Goal: Task Accomplishment & Management: Use online tool/utility

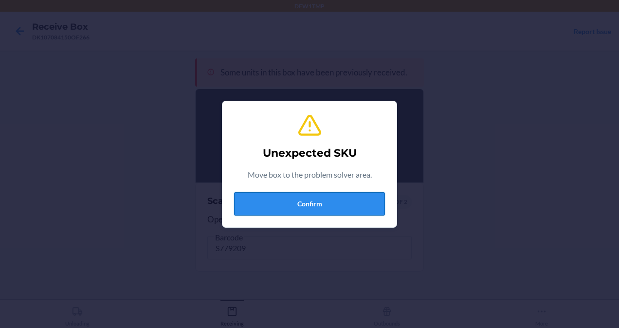
click at [252, 212] on button "Confirm" at bounding box center [309, 203] width 151 height 23
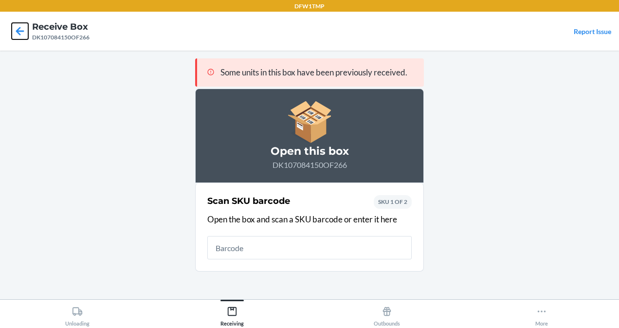
click at [20, 33] on icon at bounding box center [20, 31] width 17 height 17
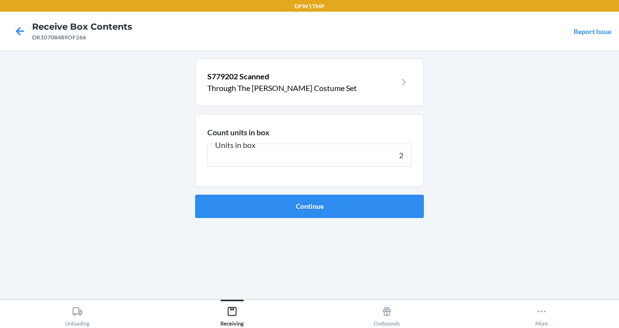
type input "24"
click button "Continue" at bounding box center [309, 206] width 229 height 23
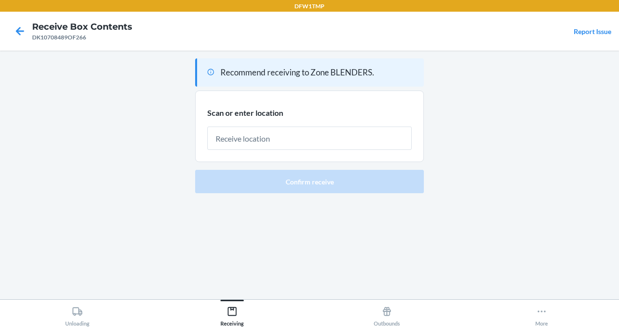
drag, startPoint x: 256, startPoint y: 199, endPoint x: -2, endPoint y: 6, distance: 322.3
drag, startPoint x: -2, startPoint y: 6, endPoint x: 452, endPoint y: 79, distance: 459.5
click at [452, 79] on main "Recommend receiving to Zone BLENDERS. Scan or enter location [GEOGRAPHIC_DATA] …" at bounding box center [309, 175] width 619 height 249
click at [22, 26] on icon at bounding box center [20, 31] width 17 height 17
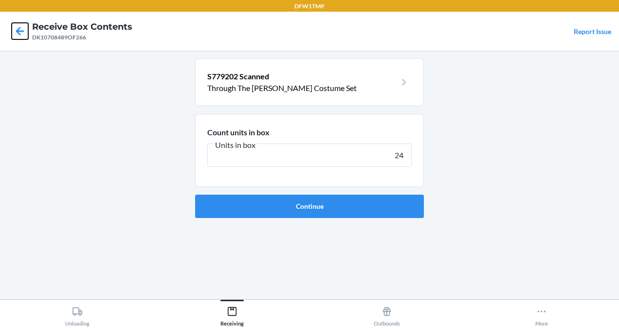
click at [22, 26] on icon at bounding box center [20, 31] width 17 height 17
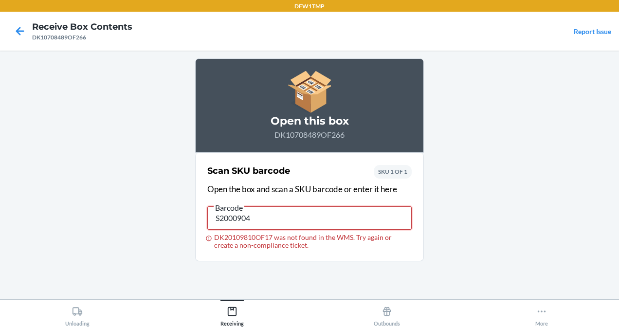
drag, startPoint x: 263, startPoint y: 220, endPoint x: 263, endPoint y: 214, distance: 5.8
click at [263, 214] on input "S2000904" at bounding box center [309, 217] width 204 height 23
type input "S"
click at [263, 214] on input "DK20109810OF17 was not found in the WMS. Try again or create a non-compliance t…" at bounding box center [309, 217] width 204 height 23
click at [12, 29] on icon at bounding box center [20, 31] width 17 height 17
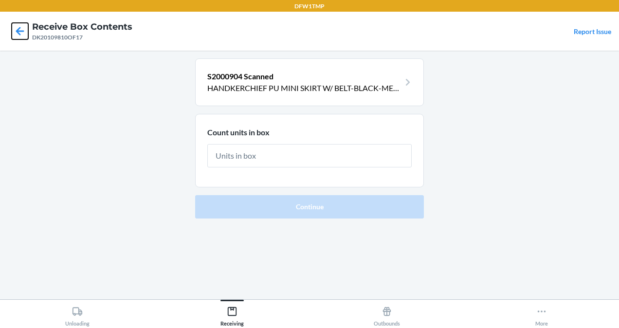
click at [13, 33] on icon at bounding box center [20, 31] width 17 height 17
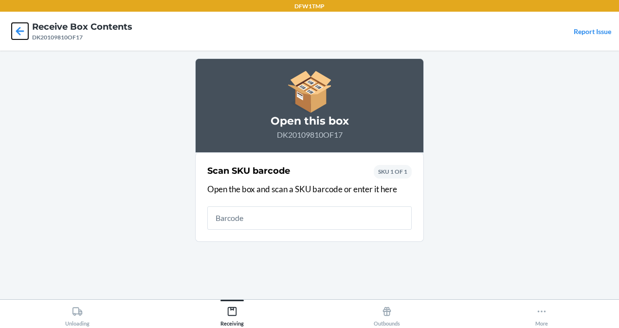
click at [13, 33] on icon at bounding box center [20, 31] width 17 height 17
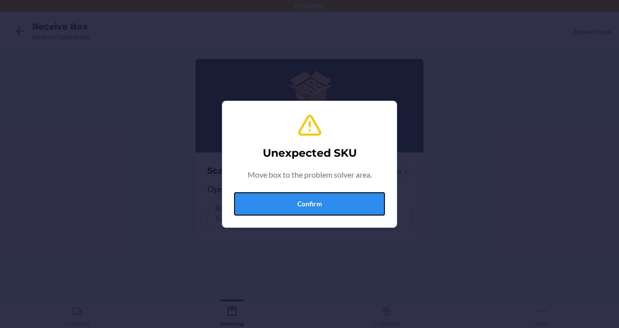
click at [280, 207] on button "Confirm" at bounding box center [309, 203] width 151 height 23
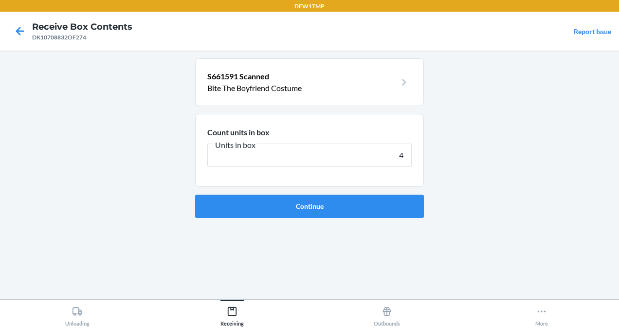
type input "45"
click button "Continue" at bounding box center [309, 206] width 229 height 23
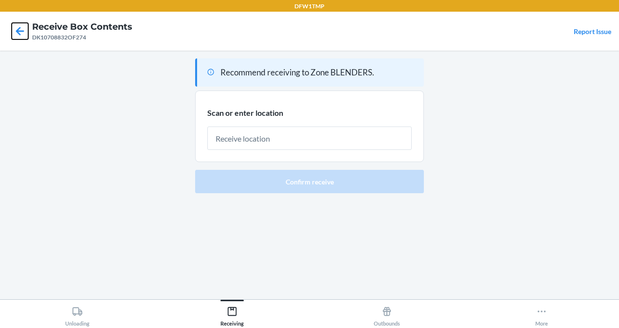
click at [17, 35] on icon at bounding box center [20, 31] width 17 height 17
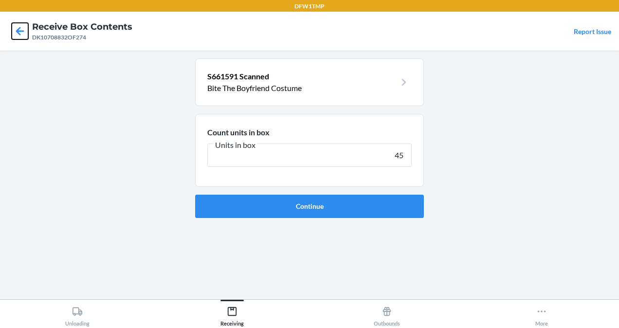
click at [17, 35] on icon at bounding box center [20, 31] width 17 height 17
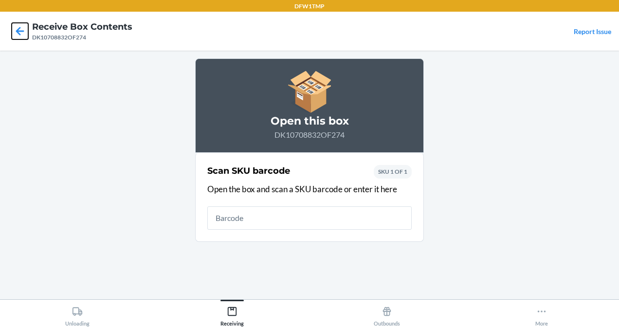
click at [20, 32] on icon at bounding box center [20, 31] width 8 height 8
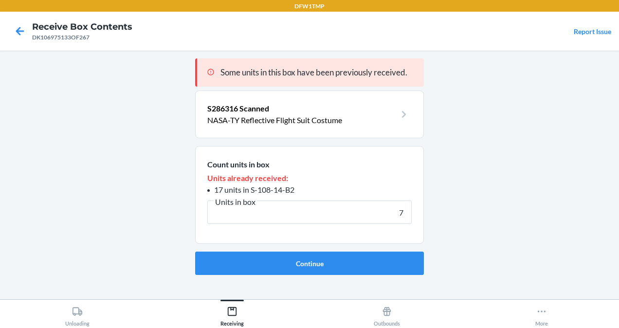
type input "7"
click at [195, 252] on button "Continue" at bounding box center [309, 263] width 229 height 23
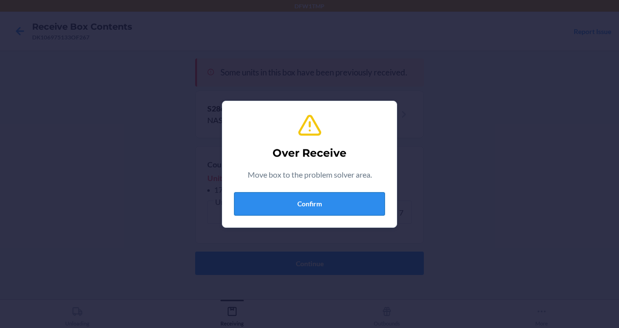
drag, startPoint x: 277, startPoint y: 190, endPoint x: 277, endPoint y: 203, distance: 13.2
click at [277, 203] on div "Over Receive Move box to the problem solver area. Confirm" at bounding box center [309, 164] width 151 height 110
click at [277, 203] on button "Confirm" at bounding box center [309, 203] width 151 height 23
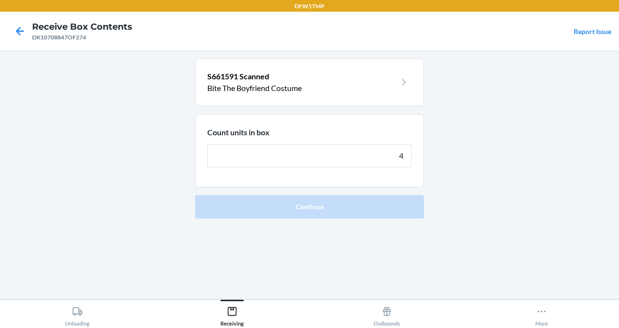
type input "46"
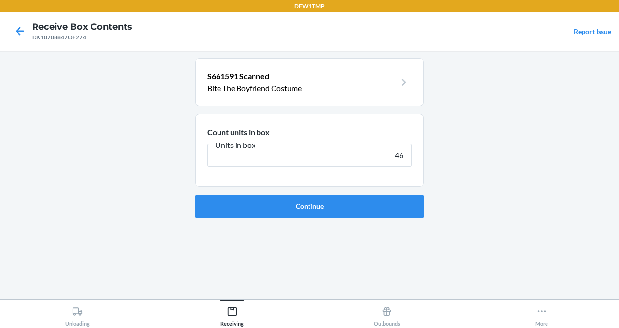
click button "Continue" at bounding box center [309, 206] width 229 height 23
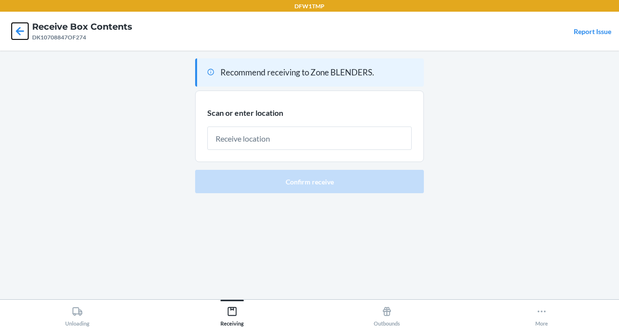
click at [22, 29] on icon at bounding box center [20, 31] width 17 height 17
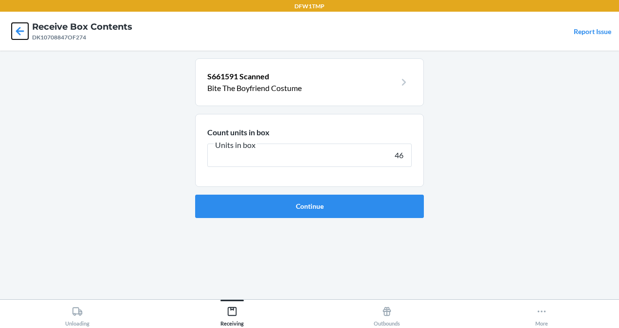
click at [22, 29] on icon at bounding box center [20, 31] width 17 height 17
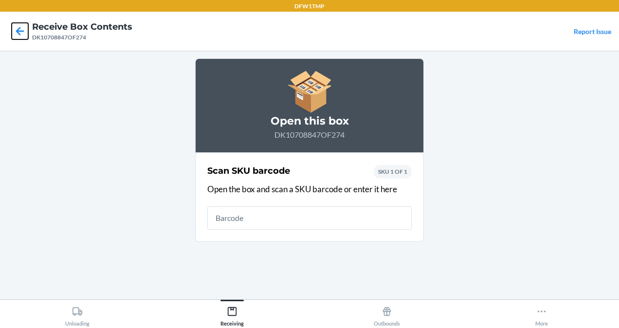
click at [16, 29] on icon at bounding box center [20, 31] width 17 height 17
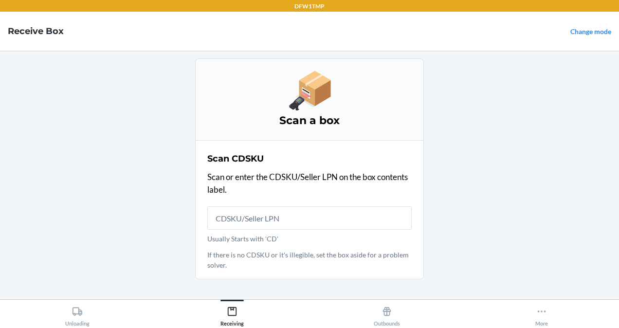
click at [239, 209] on input "Usually Starts with 'CD'" at bounding box center [309, 217] width 204 height 23
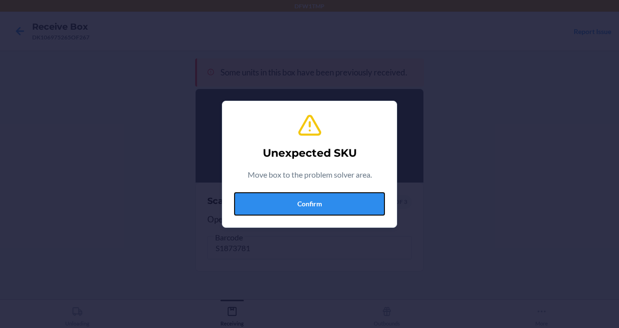
click at [239, 209] on button "Confirm" at bounding box center [309, 203] width 151 height 23
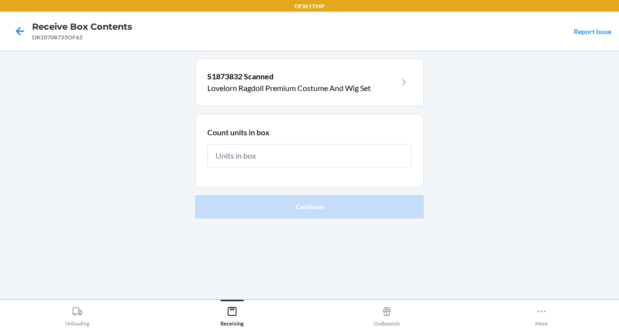
type input "1"
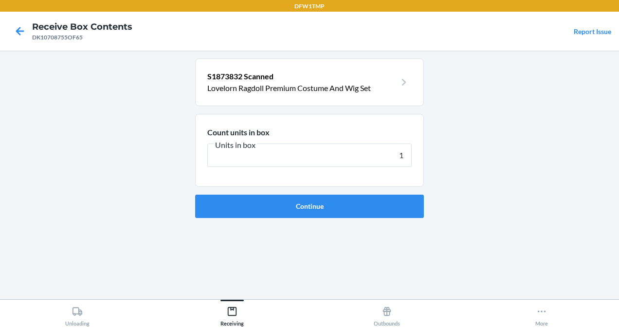
click button "Continue" at bounding box center [309, 206] width 229 height 23
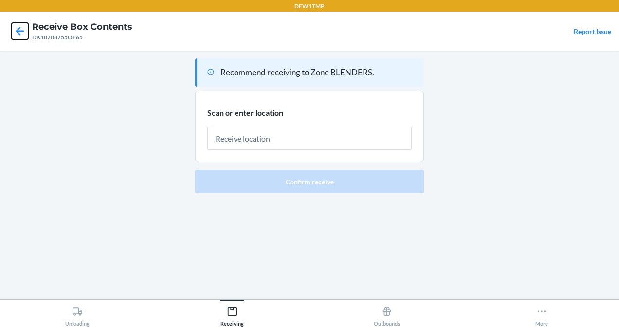
click at [22, 31] on icon at bounding box center [20, 31] width 8 height 8
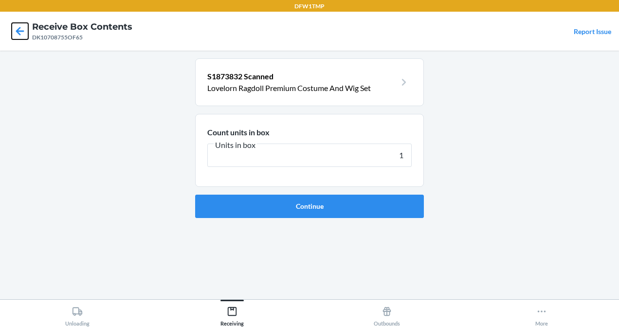
click at [22, 31] on icon at bounding box center [20, 31] width 8 height 8
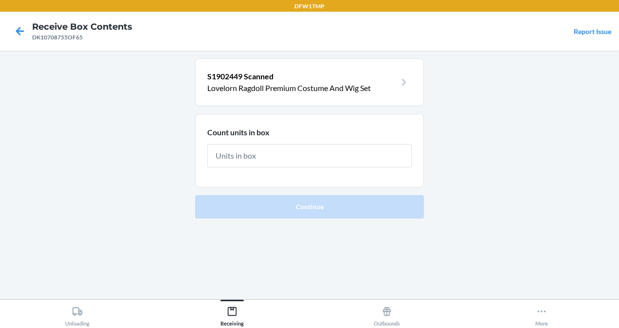
type input "2"
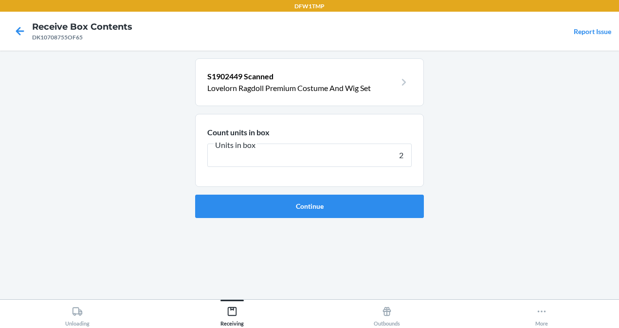
click button "Continue" at bounding box center [309, 206] width 229 height 23
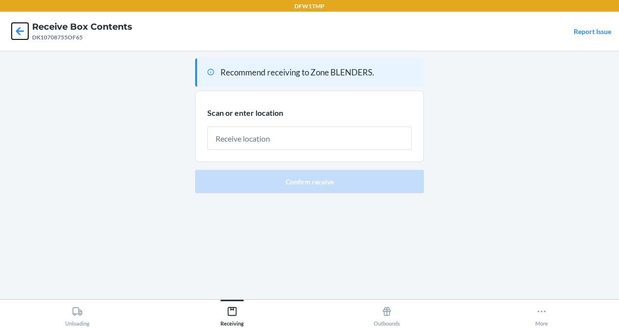
click at [20, 27] on icon at bounding box center [20, 31] width 8 height 8
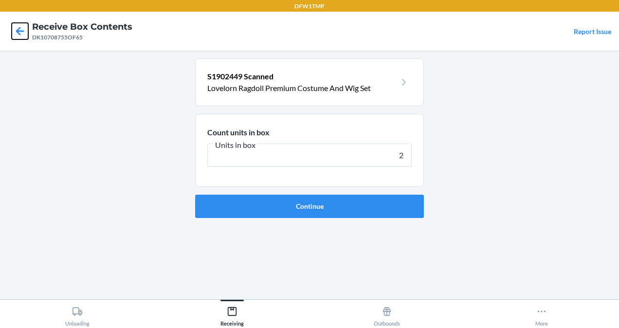
click at [17, 38] on icon at bounding box center [20, 31] width 17 height 17
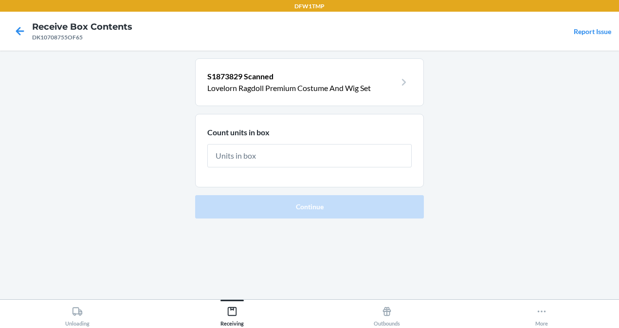
type input "9"
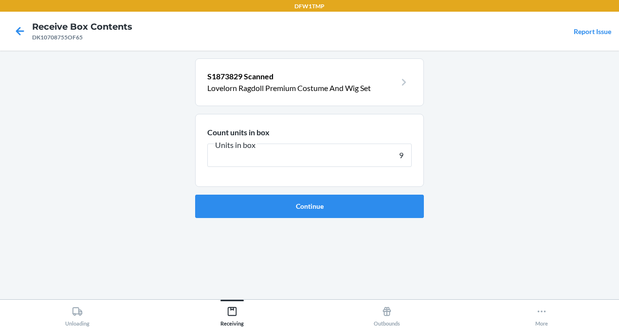
click button "Continue" at bounding box center [309, 206] width 229 height 23
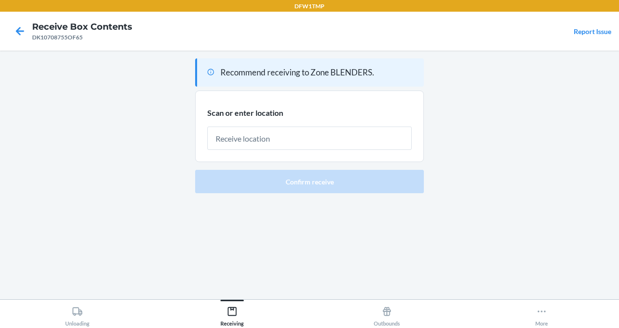
click at [23, 42] on div at bounding box center [20, 31] width 24 height 24
drag, startPoint x: 23, startPoint y: 42, endPoint x: 19, endPoint y: 29, distance: 13.1
click at [19, 29] on icon at bounding box center [20, 31] width 17 height 17
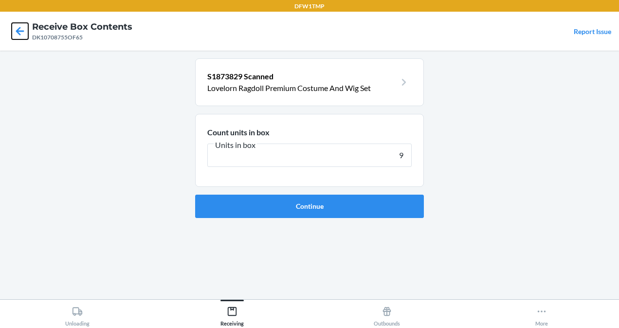
click at [19, 29] on icon at bounding box center [20, 31] width 17 height 17
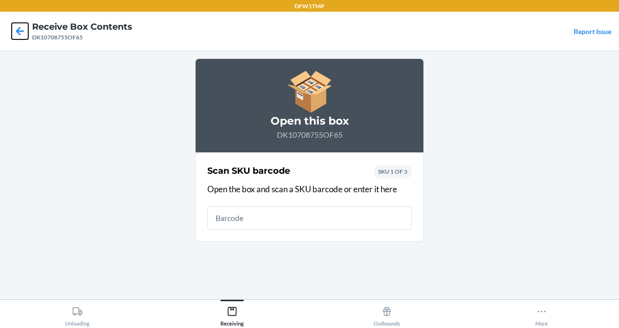
click at [19, 29] on icon at bounding box center [20, 31] width 17 height 17
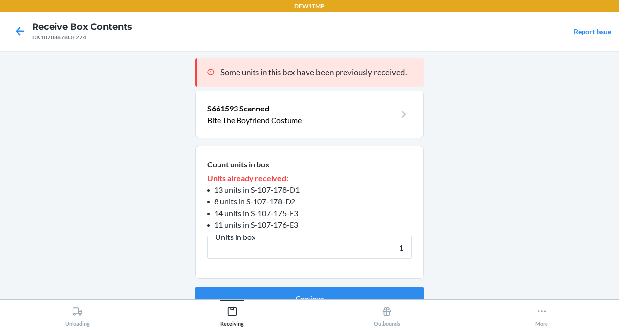
type input "1"
click at [195, 287] on button "Continue" at bounding box center [309, 298] width 229 height 23
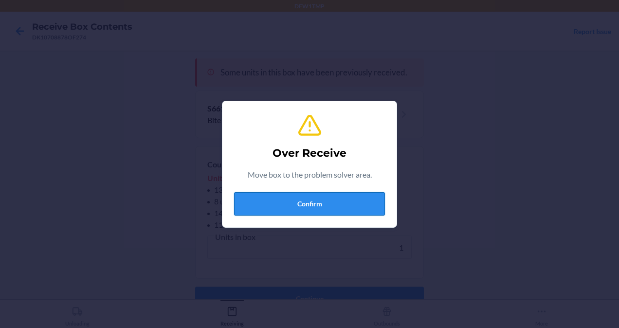
click at [264, 198] on button "Confirm" at bounding box center [309, 203] width 151 height 23
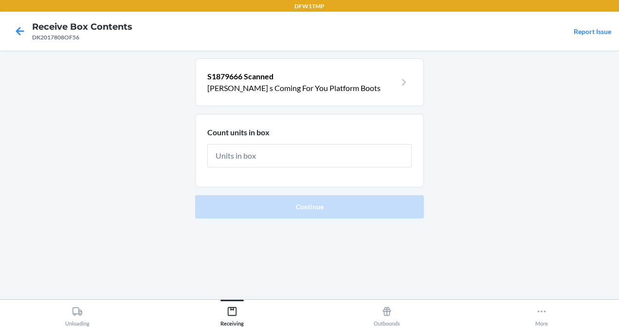
type input "4"
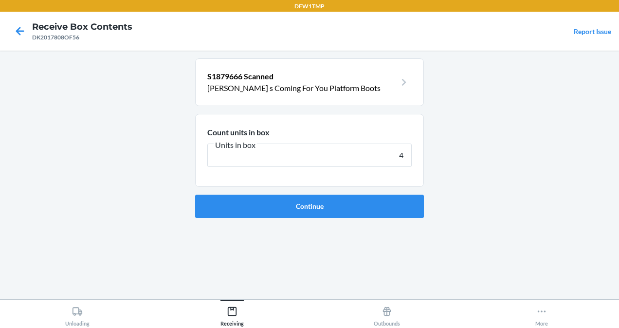
click button "Continue" at bounding box center [309, 206] width 229 height 23
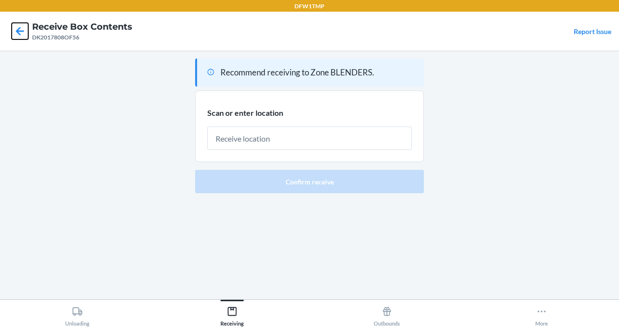
click at [26, 33] on icon at bounding box center [20, 31] width 17 height 17
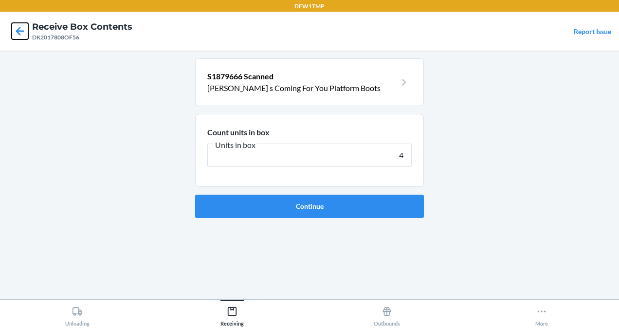
click at [26, 33] on icon at bounding box center [20, 31] width 17 height 17
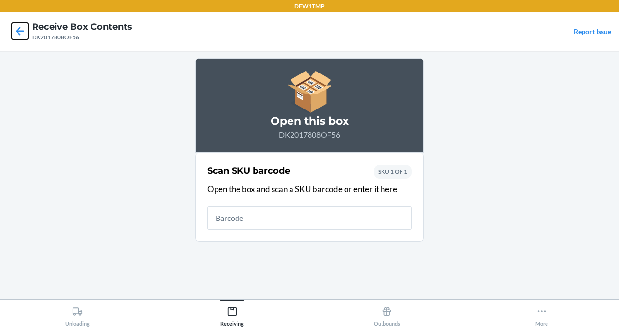
click at [26, 33] on icon at bounding box center [20, 31] width 17 height 17
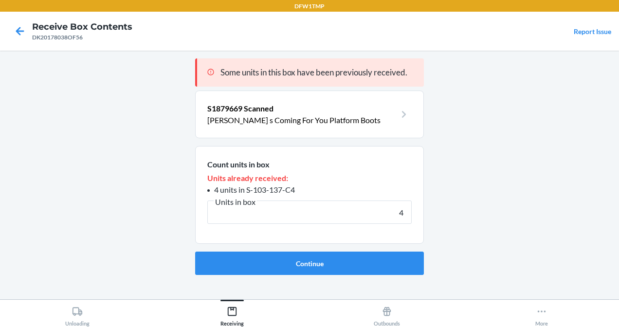
type input "4"
click at [195, 252] on button "Continue" at bounding box center [309, 263] width 229 height 23
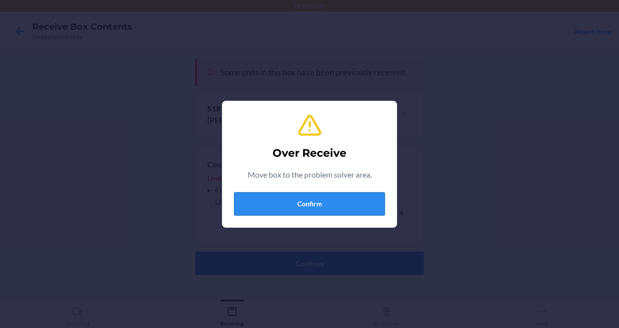
click at [316, 200] on button "Confirm" at bounding box center [309, 203] width 151 height 23
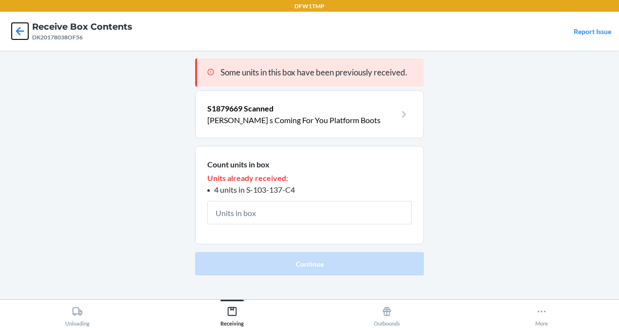
click at [25, 28] on icon at bounding box center [20, 31] width 17 height 17
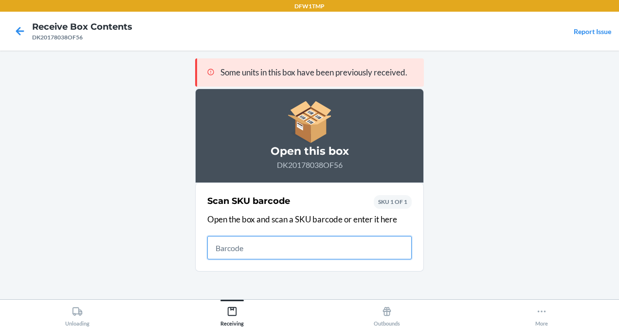
click at [25, 28] on icon at bounding box center [20, 31] width 17 height 17
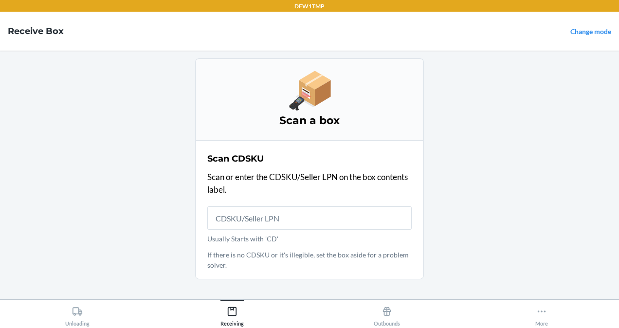
click at [569, 85] on main "Scan a box Scan CDSKU Scan or enter the CDSKU/Seller LPN on the box contents la…" at bounding box center [309, 175] width 619 height 249
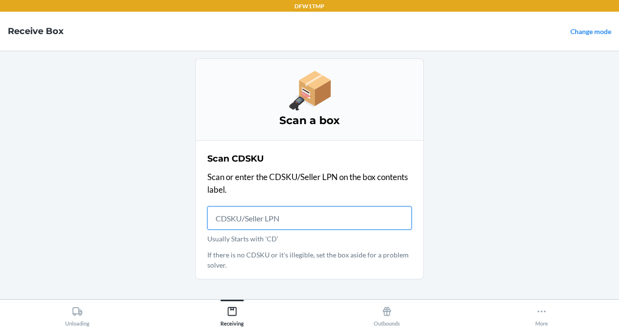
click at [276, 214] on input "Usually Starts with 'CD'" at bounding box center [309, 217] width 204 height 23
click at [291, 224] on input "Usually Starts with 'CD'" at bounding box center [309, 217] width 204 height 23
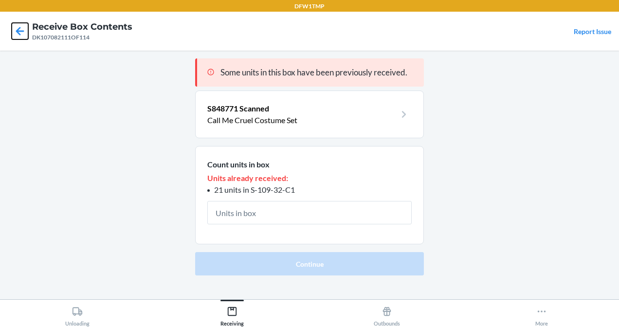
click at [16, 33] on icon at bounding box center [20, 31] width 17 height 17
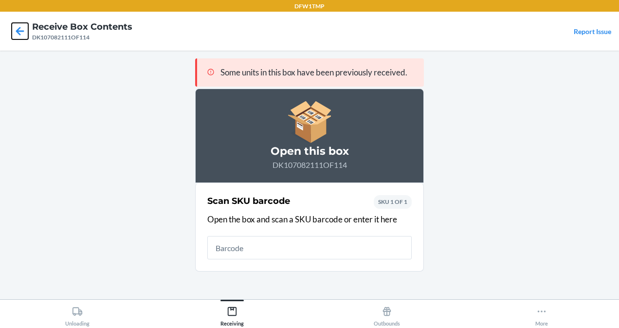
click at [16, 33] on icon at bounding box center [20, 31] width 17 height 17
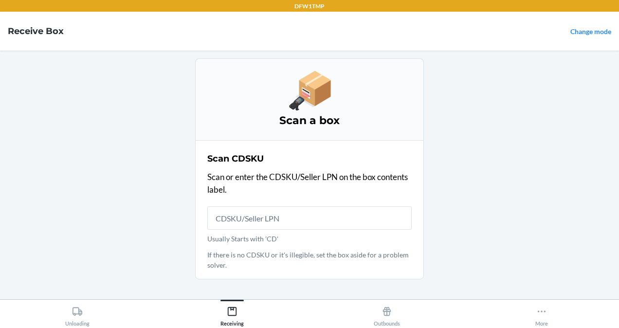
click at [220, 222] on input "Usually Starts with 'CD'" at bounding box center [309, 217] width 204 height 23
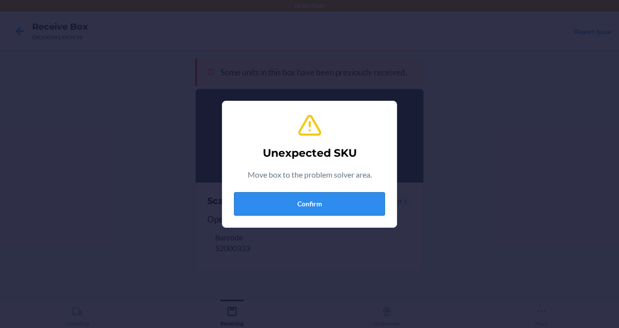
click at [296, 204] on button "Confirm" at bounding box center [309, 203] width 151 height 23
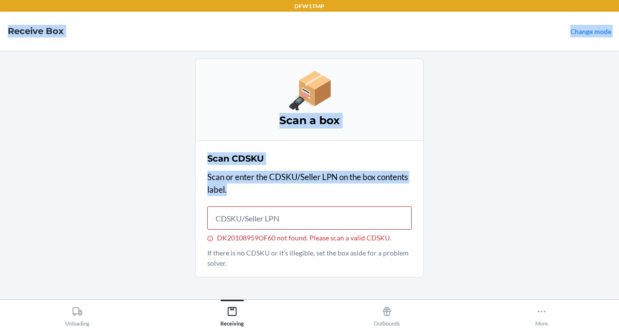
drag, startPoint x: 276, startPoint y: 201, endPoint x: 470, endPoint y: -36, distance: 305.8
click at [470, 0] on html "DFW1TMP Receive Box Change mode Scan a box Scan CDSKU Scan or enter the CDSKU/S…" at bounding box center [309, 164] width 619 height 328
click at [388, 145] on section "Scan CDSKU Scan or enter the CDSKU/Seller LPN on the box contents label. DK2010…" at bounding box center [309, 208] width 229 height 137
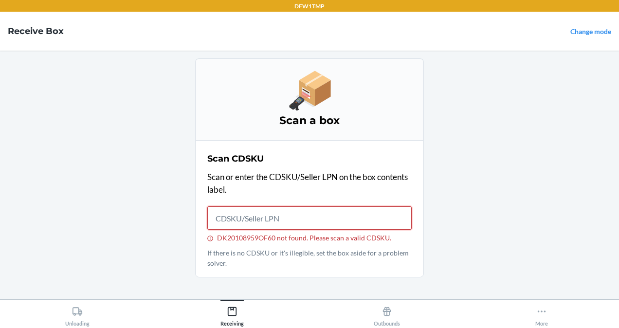
click at [357, 207] on input "DK20108959OF60 not found. Please scan a valid CDSKU." at bounding box center [309, 217] width 204 height 23
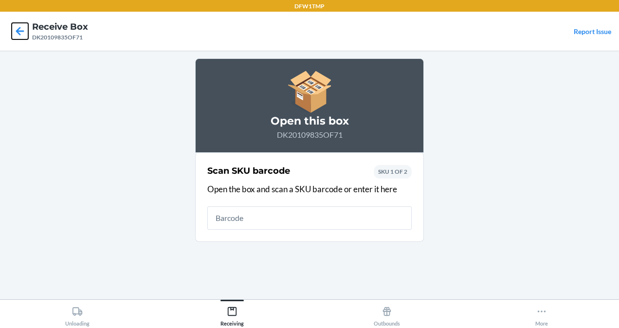
click at [22, 33] on icon at bounding box center [20, 31] width 17 height 17
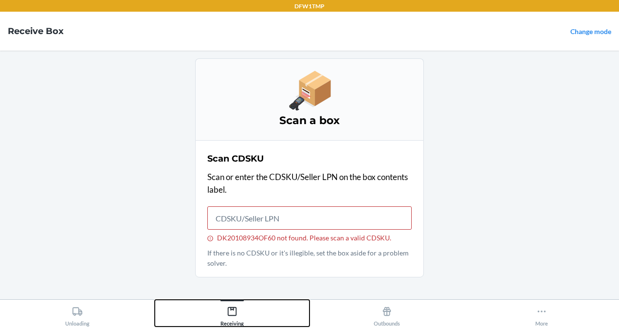
click at [224, 321] on div "Receiving" at bounding box center [231, 314] width 23 height 24
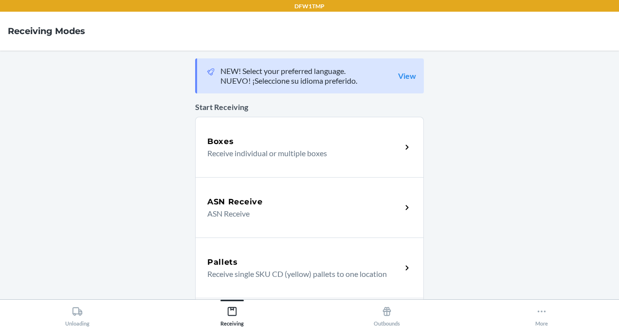
click at [242, 208] on p "ASN Receive" at bounding box center [300, 214] width 186 height 12
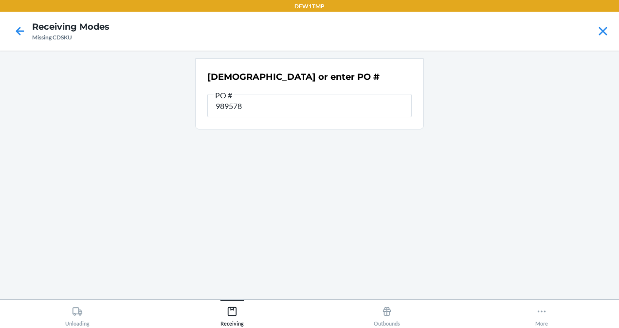
type input "9895785"
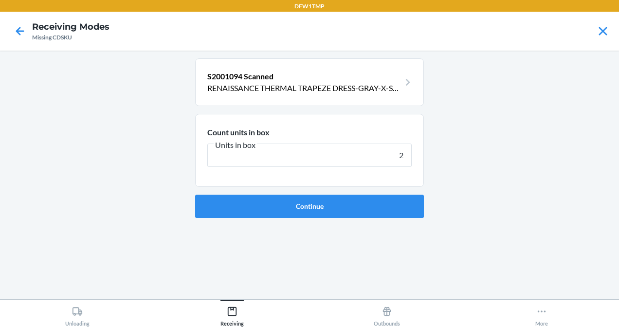
type input "23"
click button "Continue" at bounding box center [309, 206] width 229 height 23
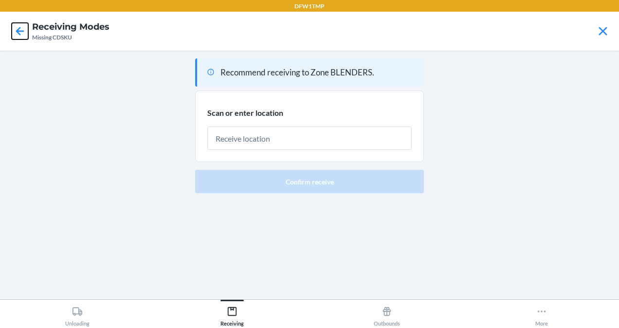
click at [19, 35] on icon at bounding box center [20, 31] width 8 height 8
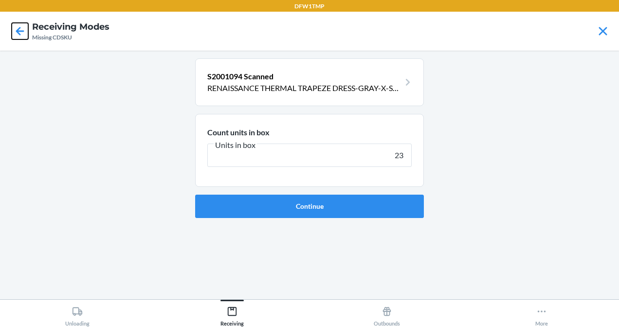
click at [19, 35] on icon at bounding box center [20, 31] width 8 height 8
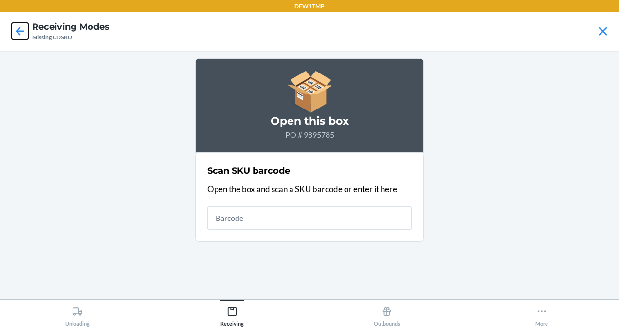
click at [19, 35] on icon at bounding box center [20, 31] width 8 height 8
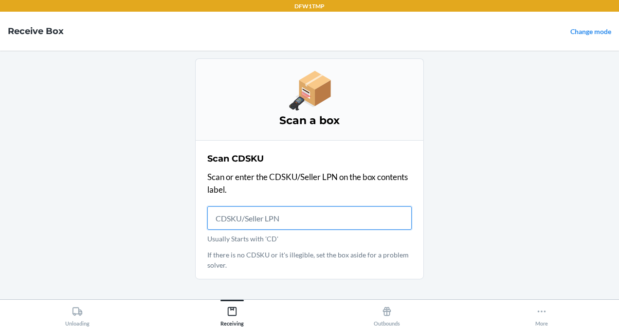
click at [19, 35] on h4 "Receive Box" at bounding box center [36, 31] width 56 height 13
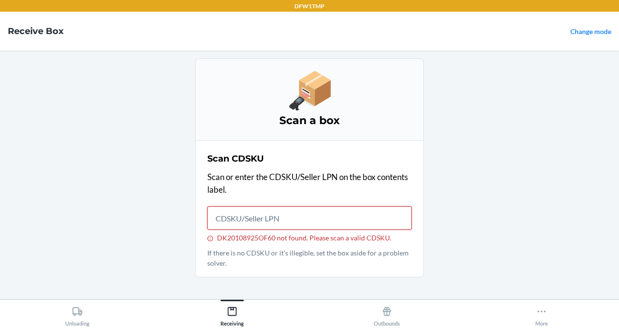
click at [293, 220] on input "DK20108925OF60 not found. Please scan a valid CDSKU." at bounding box center [309, 217] width 204 height 23
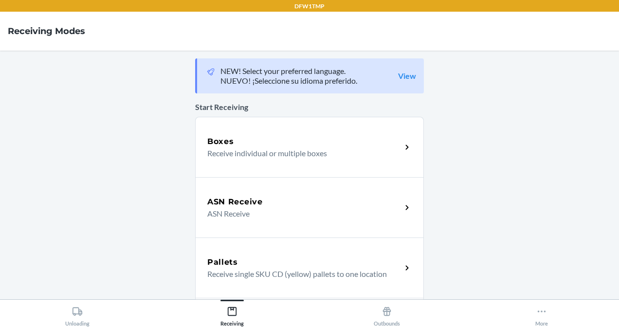
click at [254, 148] on p "Receive individual or multiple boxes" at bounding box center [300, 153] width 186 height 12
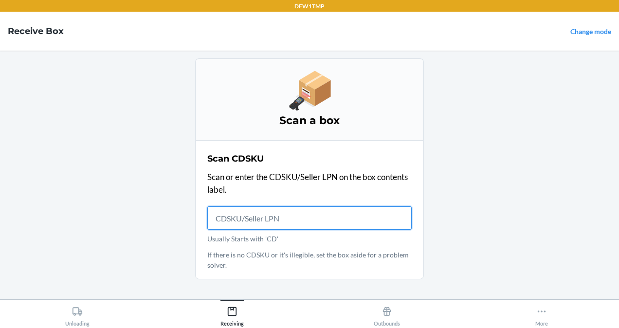
click at [289, 218] on input "Usually Starts with 'CD'" at bounding box center [309, 217] width 204 height 23
click at [285, 220] on input "Usually Starts with 'CD'" at bounding box center [309, 217] width 204 height 23
type input "/"
click at [285, 220] on input "Usually Starts with 'CD'" at bounding box center [309, 217] width 204 height 23
